Goal: Information Seeking & Learning: Learn about a topic

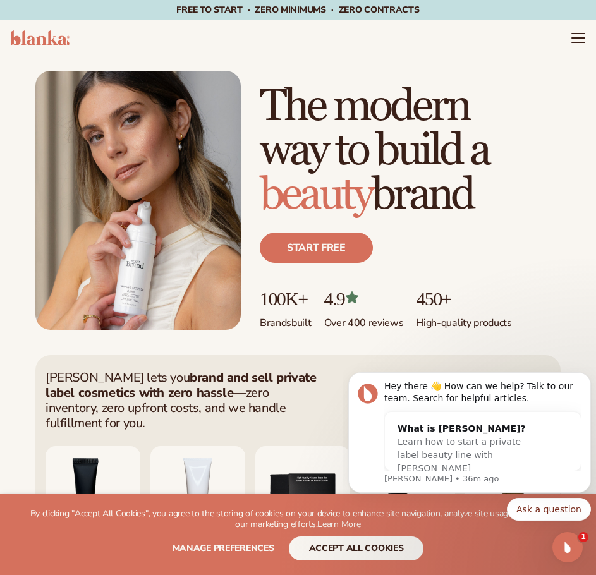
click at [588, 34] on header "Cart product catalog The Lab by Blanka" at bounding box center [298, 37] width 596 height 35
click at [588, 39] on header "Cart product catalog The Lab by Blanka" at bounding box center [298, 37] width 596 height 35
click at [569, 40] on header "Cart product catalog The Lab by Blanka" at bounding box center [298, 37] width 596 height 35
click at [574, 38] on icon "Menu" at bounding box center [577, 38] width 13 height 0
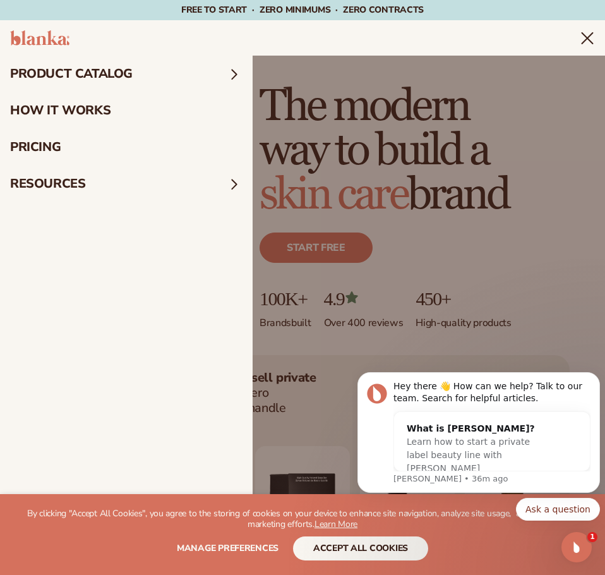
click at [73, 75] on summary "product catalog" at bounding box center [126, 74] width 253 height 37
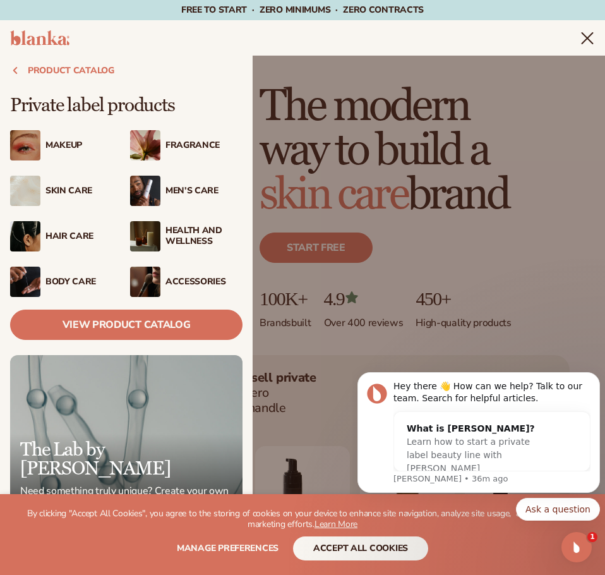
click at [47, 142] on div "Makeup" at bounding box center [83, 145] width 77 height 11
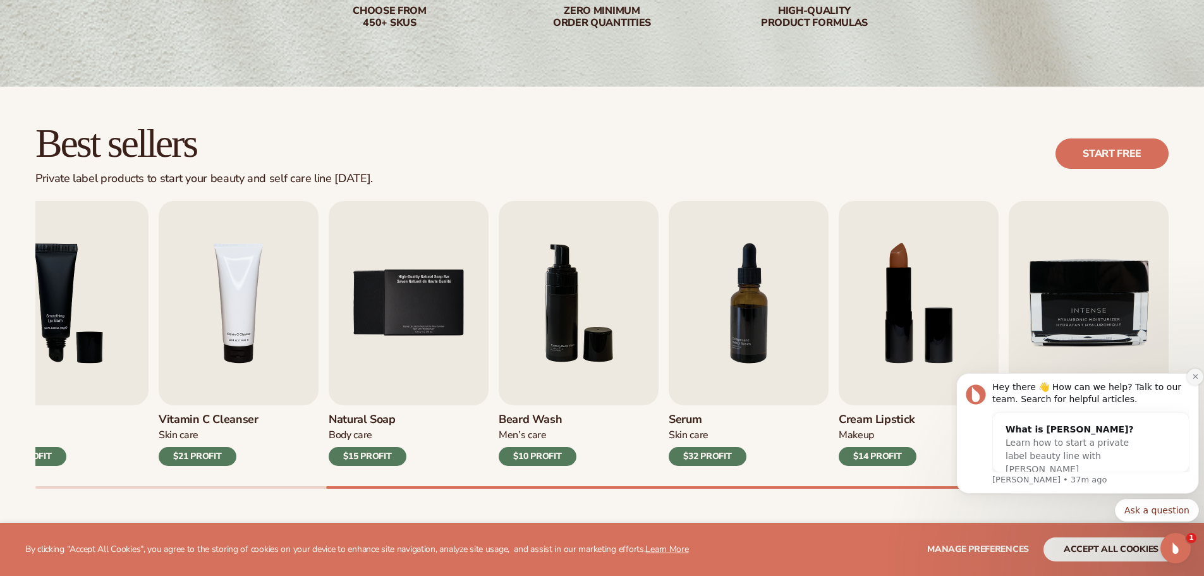
click at [595, 377] on icon "Dismiss notification" at bounding box center [1195, 376] width 7 height 7
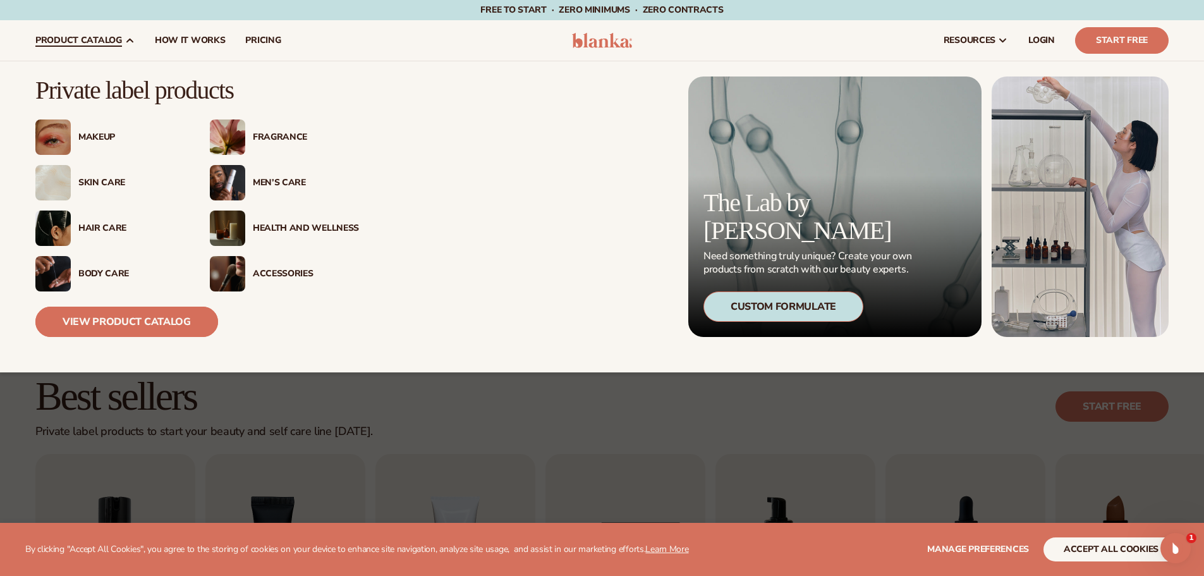
click at [130, 320] on link "View Product Catalog" at bounding box center [126, 321] width 183 height 30
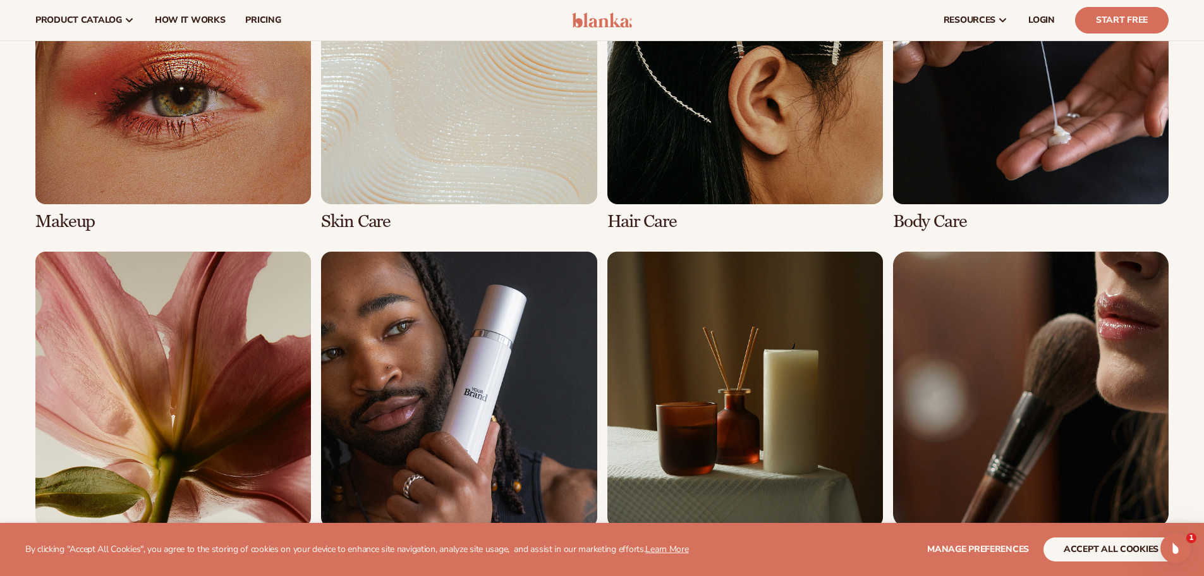
scroll to position [1011, 0]
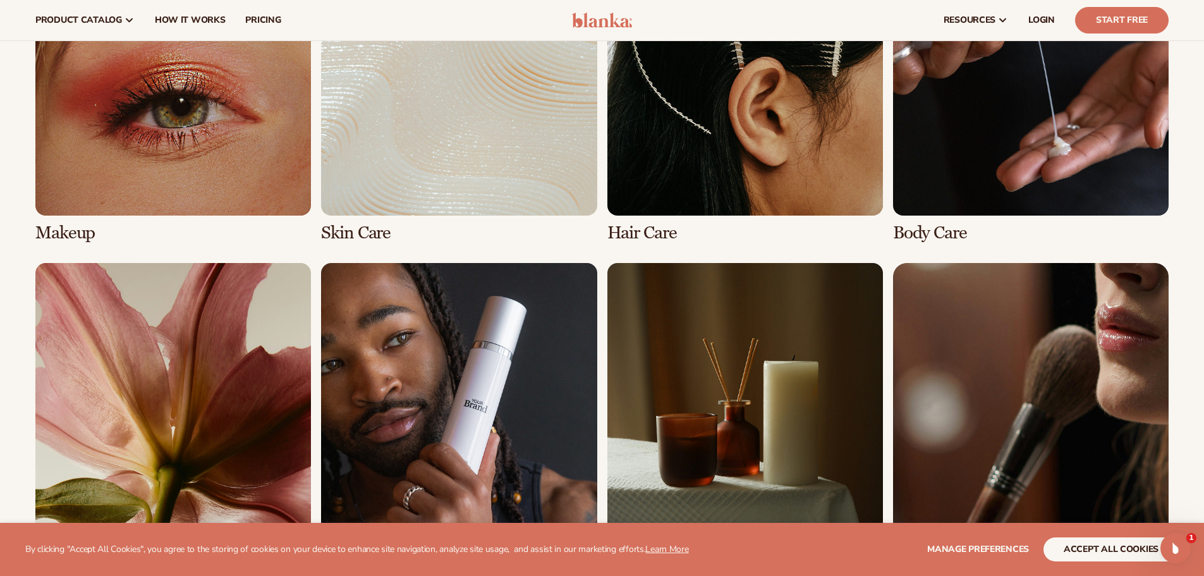
click at [74, 231] on link "1 / 8" at bounding box center [173, 91] width 276 height 303
click at [154, 154] on link "1 / 8" at bounding box center [173, 91] width 276 height 303
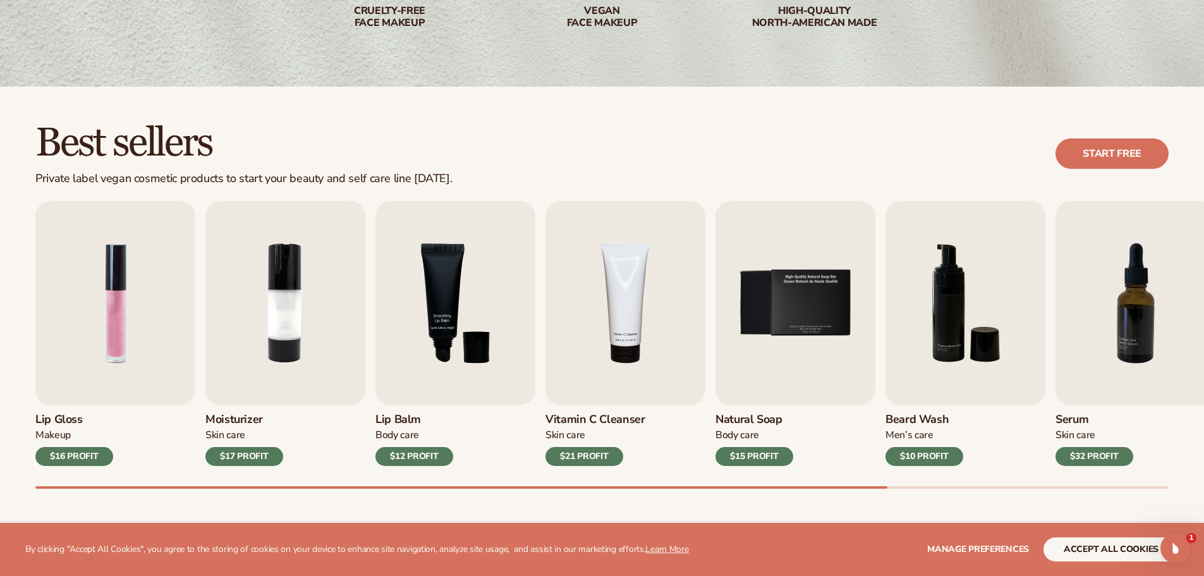
click at [487, 488] on div at bounding box center [461, 487] width 852 height 3
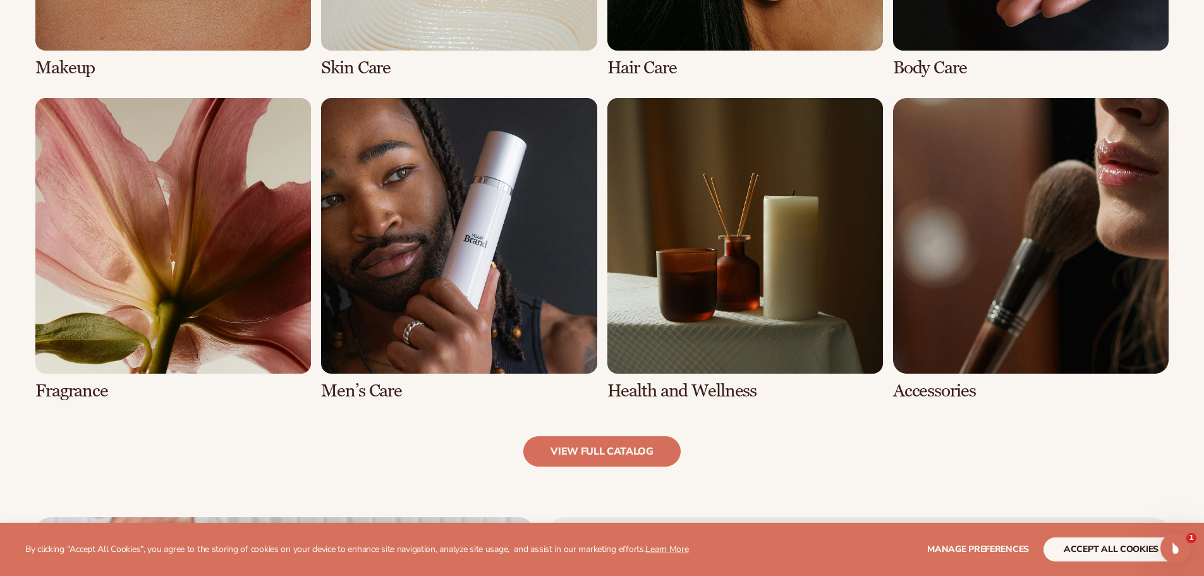
scroll to position [1201, 0]
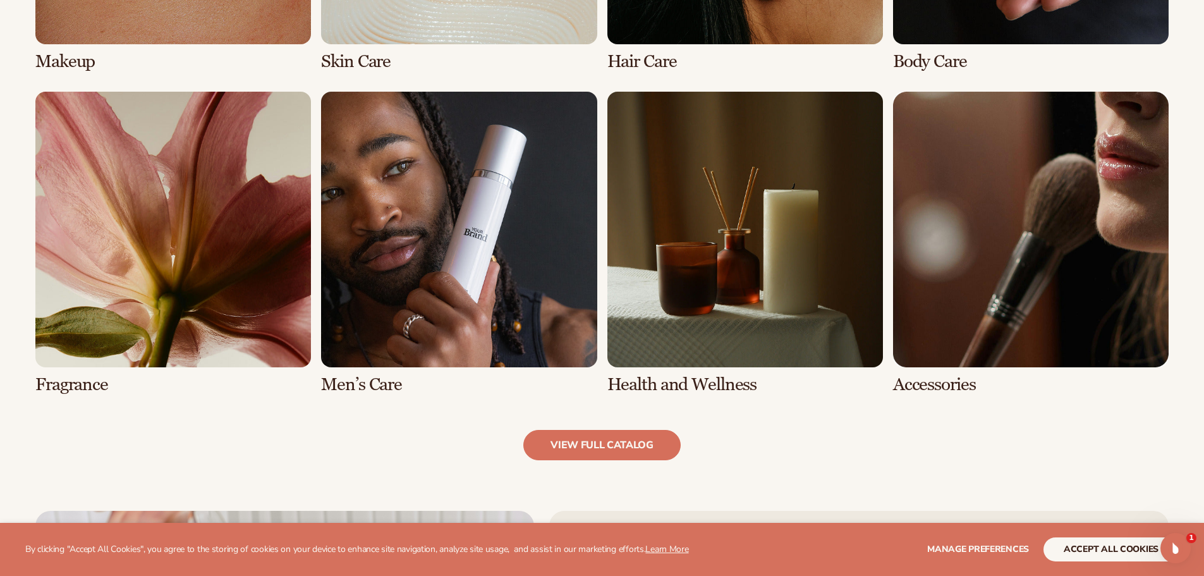
click at [145, 275] on link "5 / 8" at bounding box center [173, 243] width 276 height 303
click at [88, 384] on link "5 / 8" at bounding box center [173, 243] width 276 height 303
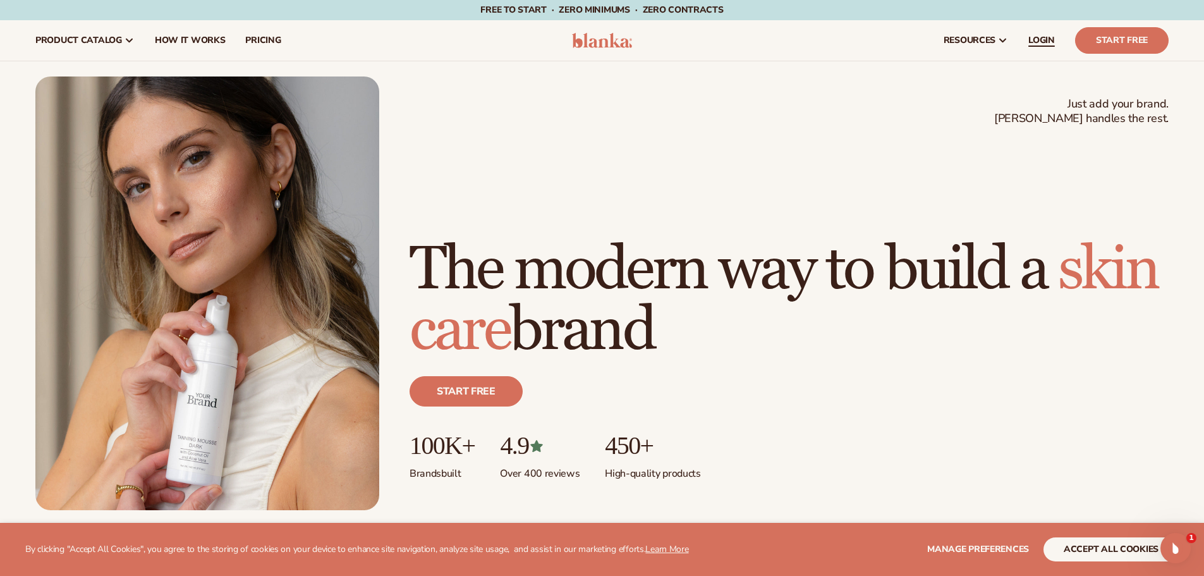
click at [1044, 42] on span "LOGIN" at bounding box center [1041, 40] width 27 height 10
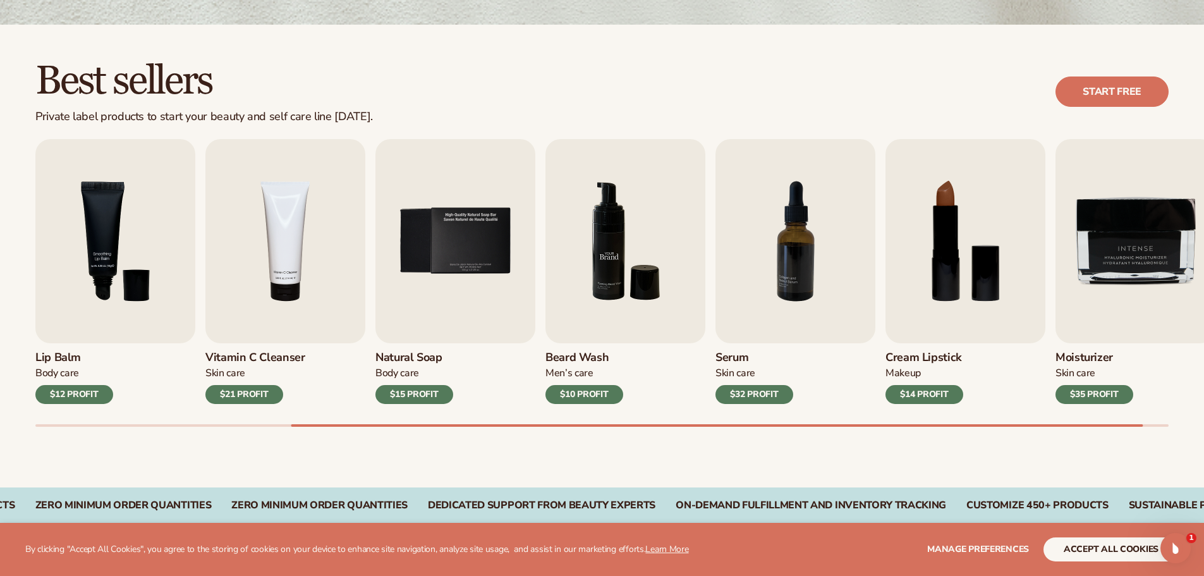
scroll to position [316, 0]
